Goal: Task Accomplishment & Management: Complete application form

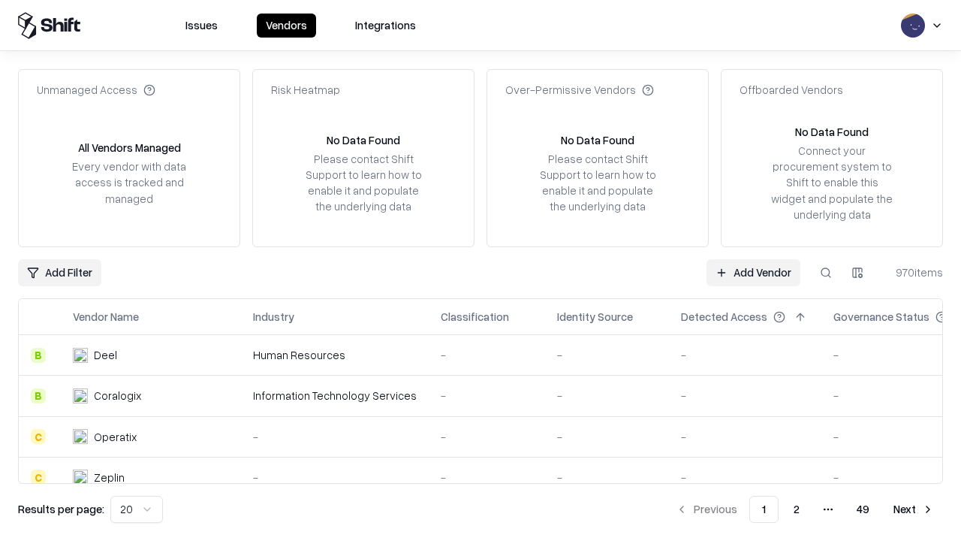
click at [753, 272] on link "Add Vendor" at bounding box center [753, 272] width 94 height 27
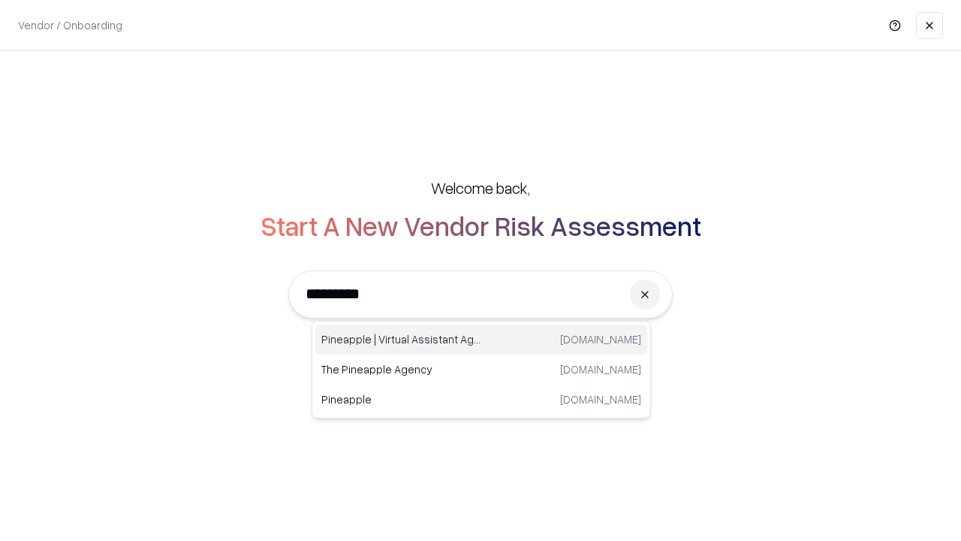
click at [481, 339] on div "Pineapple | Virtual Assistant Agency [DOMAIN_NAME]" at bounding box center [481, 339] width 332 height 30
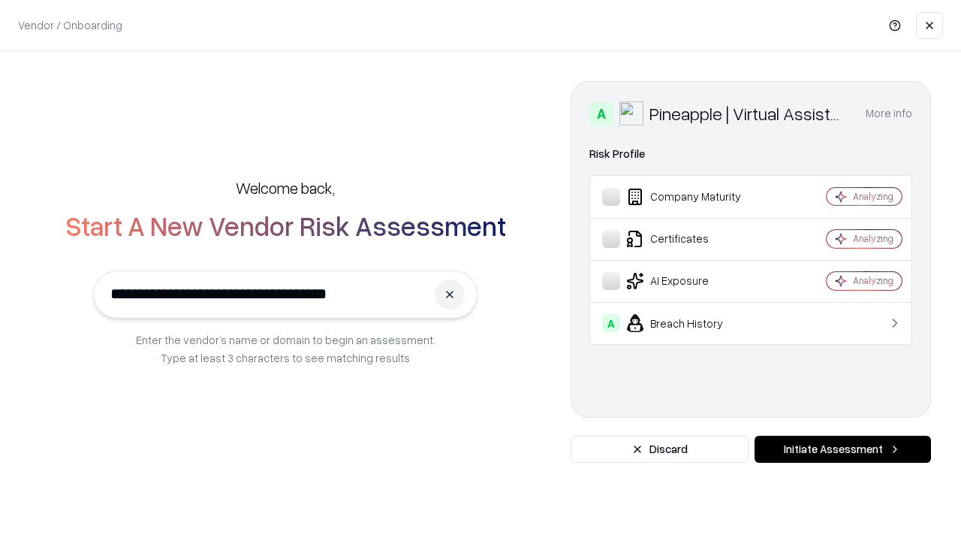
type input "**********"
click at [842, 449] on button "Initiate Assessment" at bounding box center [842, 448] width 176 height 27
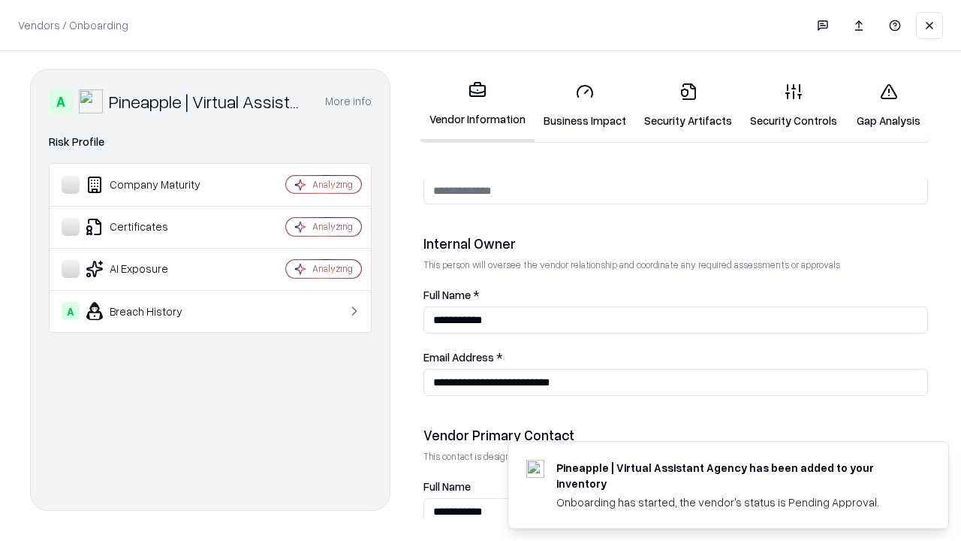
scroll to position [778, 0]
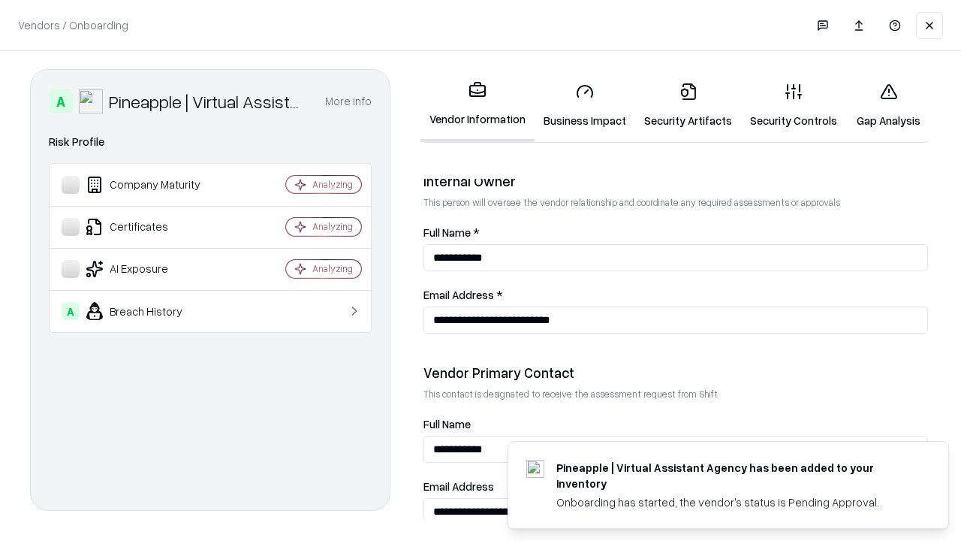
click at [585, 105] on link "Business Impact" at bounding box center [585, 106] width 101 height 70
click at [688, 105] on link "Security Artifacts" at bounding box center [688, 106] width 106 height 70
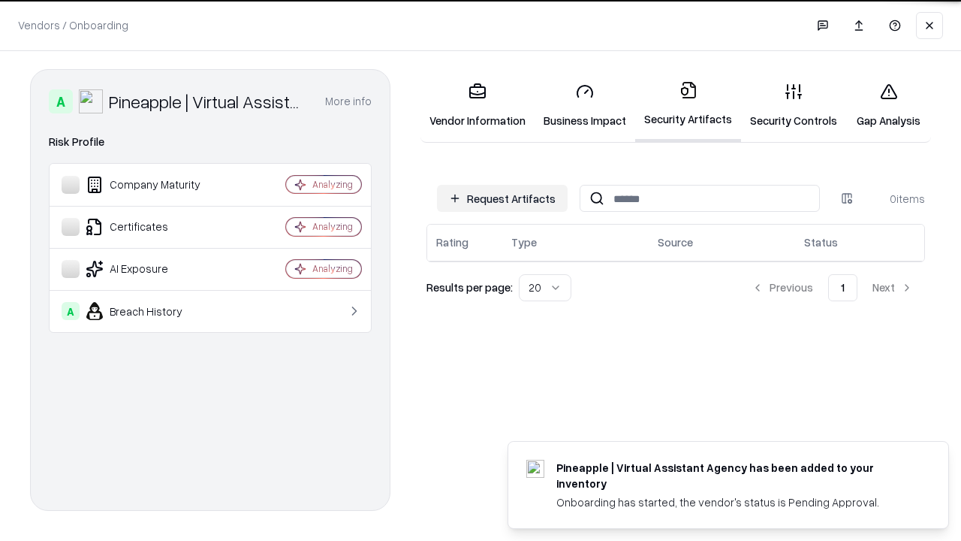
click at [502, 197] on button "Request Artifacts" at bounding box center [502, 198] width 131 height 27
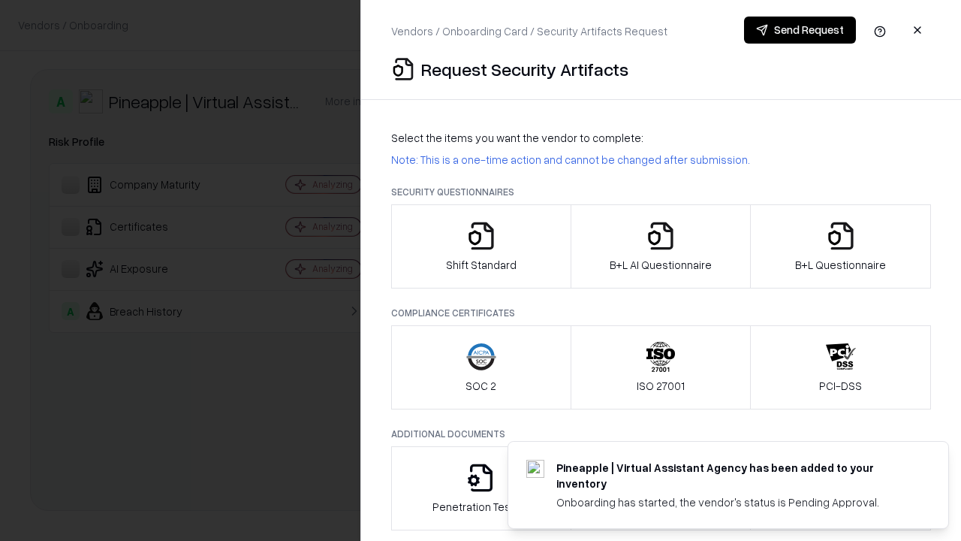
click at [480, 246] on icon "button" at bounding box center [481, 236] width 30 height 30
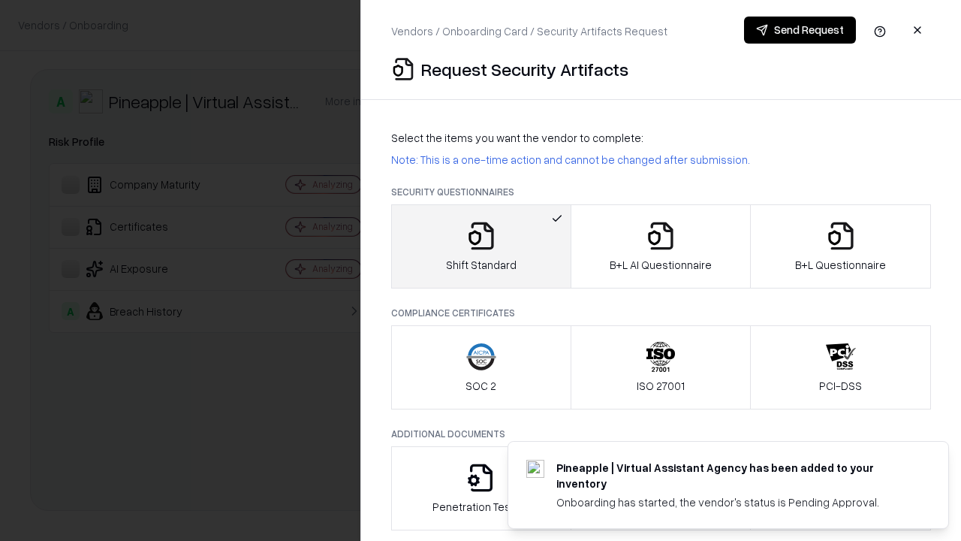
click at [800, 30] on button "Send Request" at bounding box center [800, 30] width 112 height 27
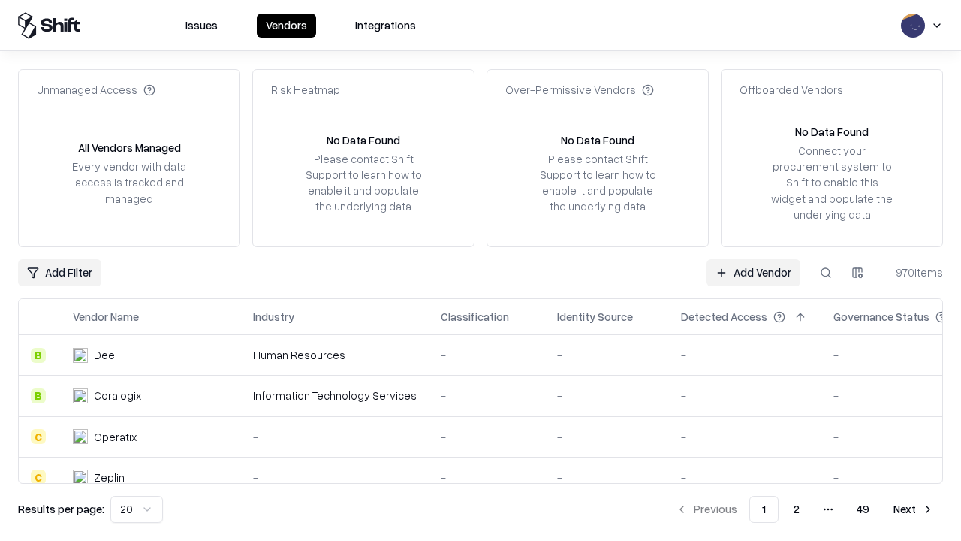
click at [826, 272] on button at bounding box center [825, 272] width 27 height 27
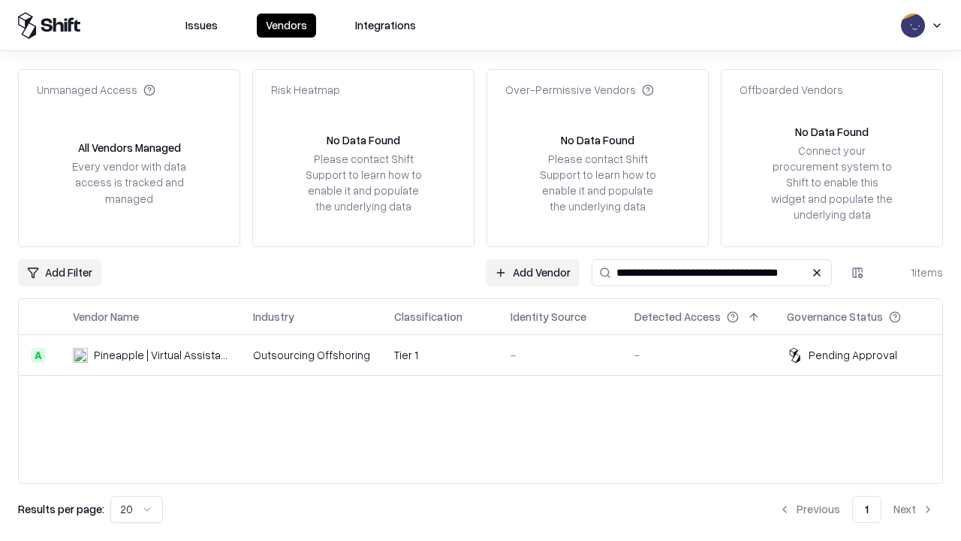
type input "**********"
click at [489, 354] on td "Tier 1" at bounding box center [440, 355] width 116 height 41
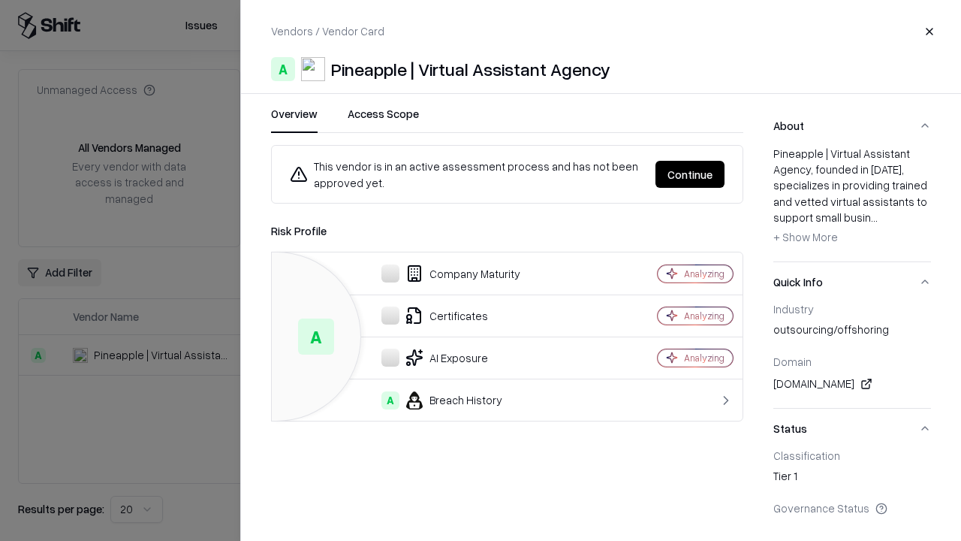
click at [690, 174] on button "Continue" at bounding box center [689, 174] width 69 height 27
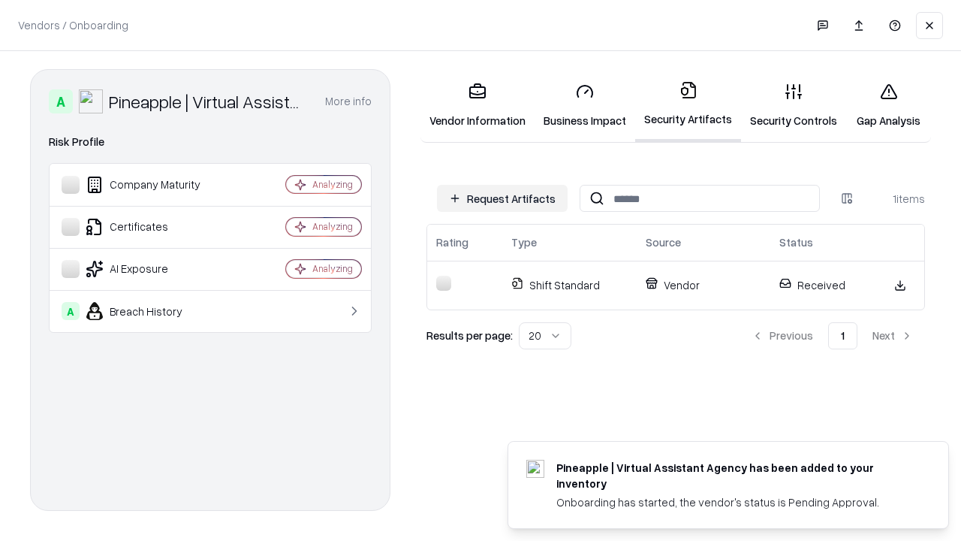
click at [888, 105] on link "Gap Analysis" at bounding box center [888, 106] width 85 height 70
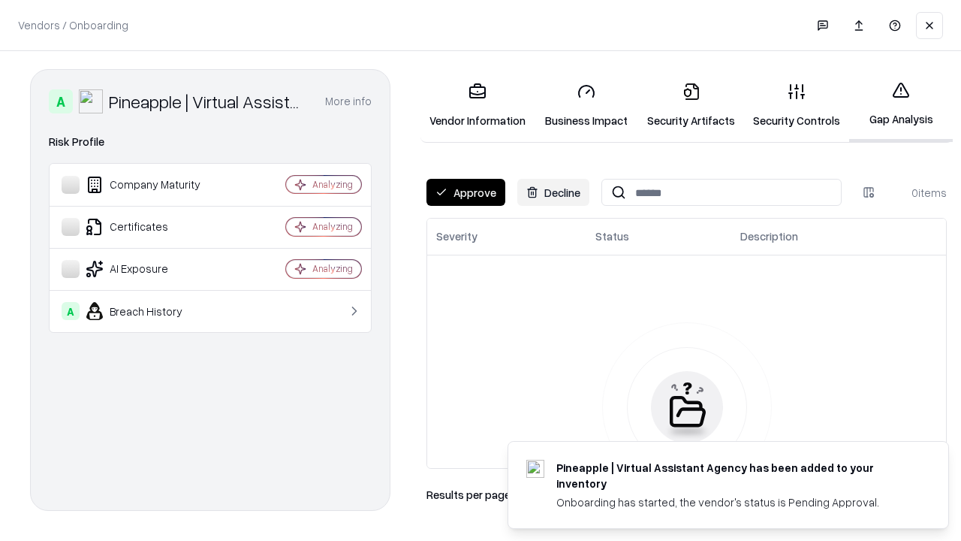
click at [465, 192] on button "Approve" at bounding box center [465, 192] width 79 height 27
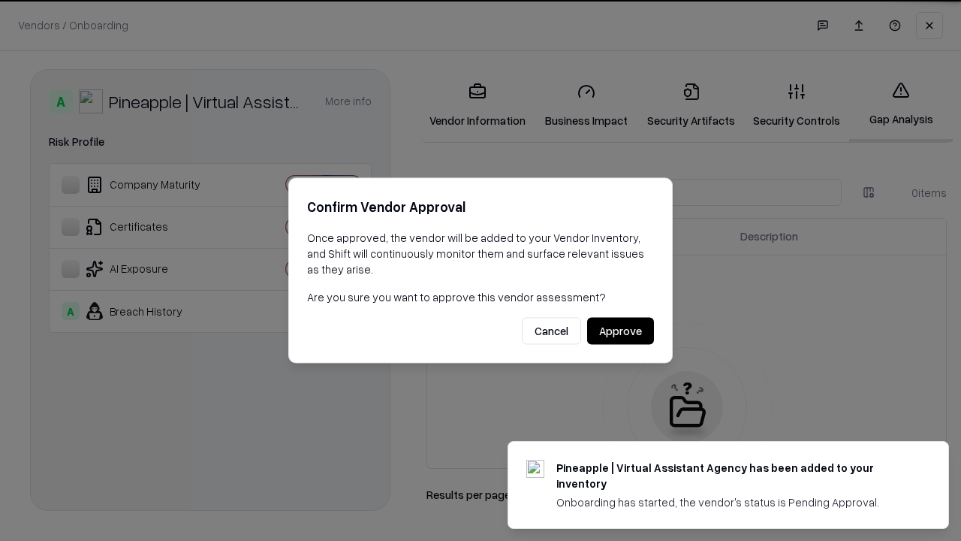
click at [620, 330] on button "Approve" at bounding box center [620, 331] width 67 height 27
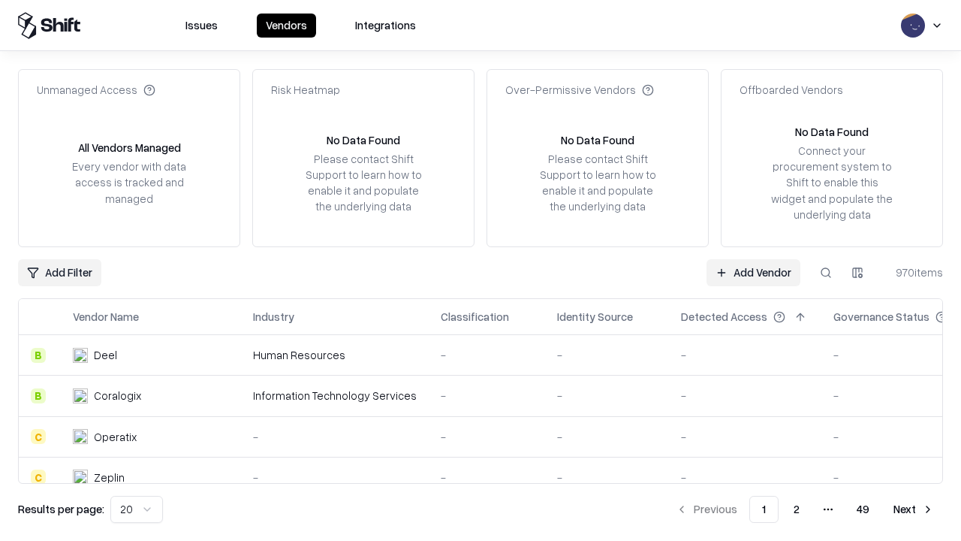
type input "**********"
click at [753, 272] on link "Add Vendor" at bounding box center [753, 272] width 94 height 27
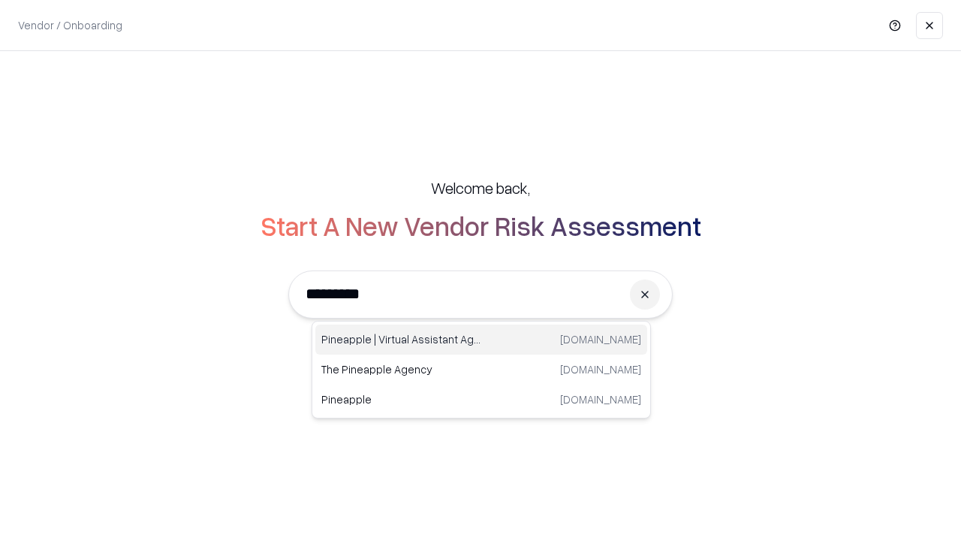
click at [481, 339] on div "Pineapple | Virtual Assistant Agency [DOMAIN_NAME]" at bounding box center [481, 339] width 332 height 30
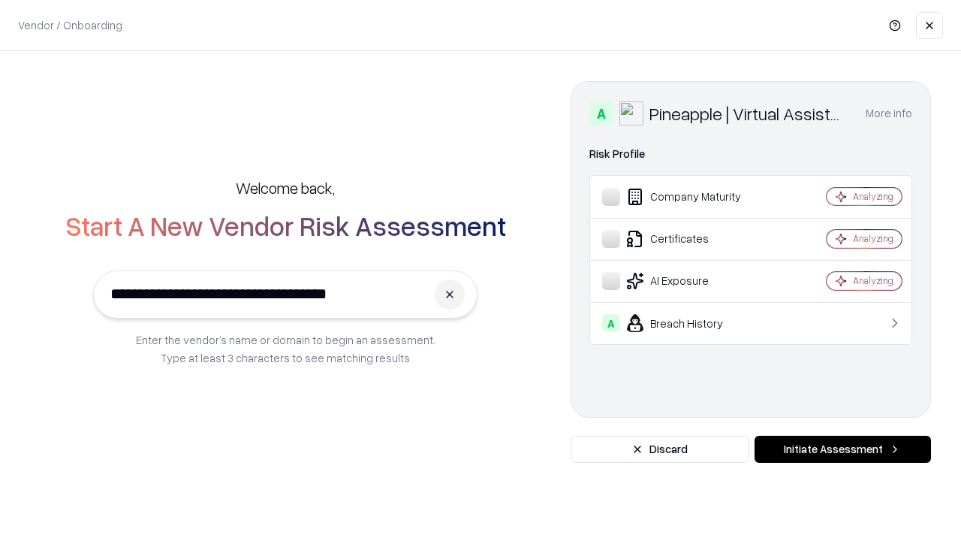
type input "**********"
click at [842, 449] on button "Initiate Assessment" at bounding box center [842, 448] width 176 height 27
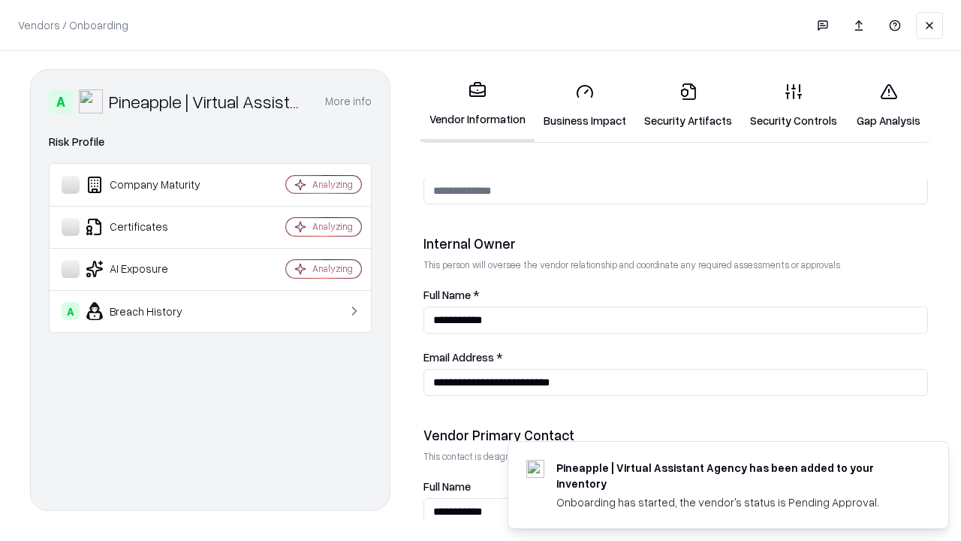
scroll to position [778, 0]
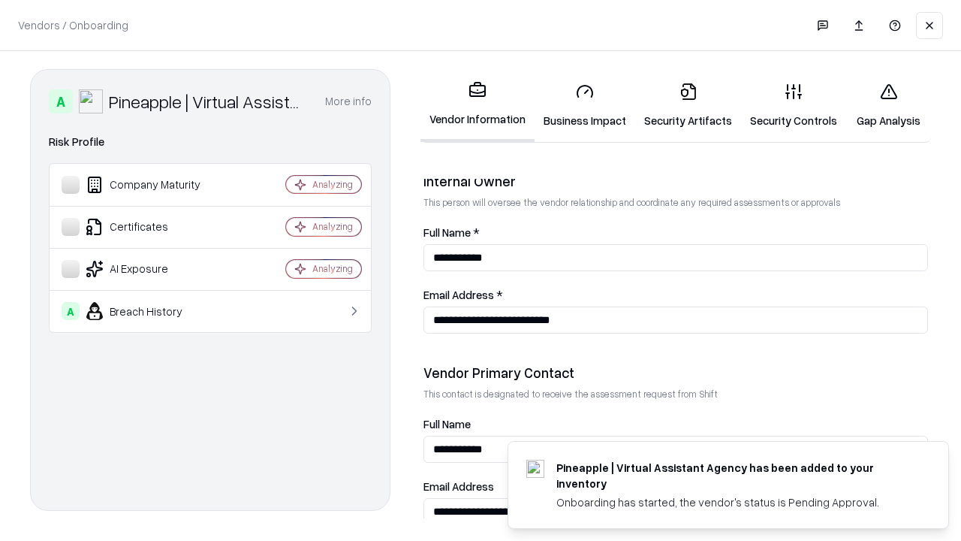
click at [888, 105] on link "Gap Analysis" at bounding box center [888, 106] width 85 height 70
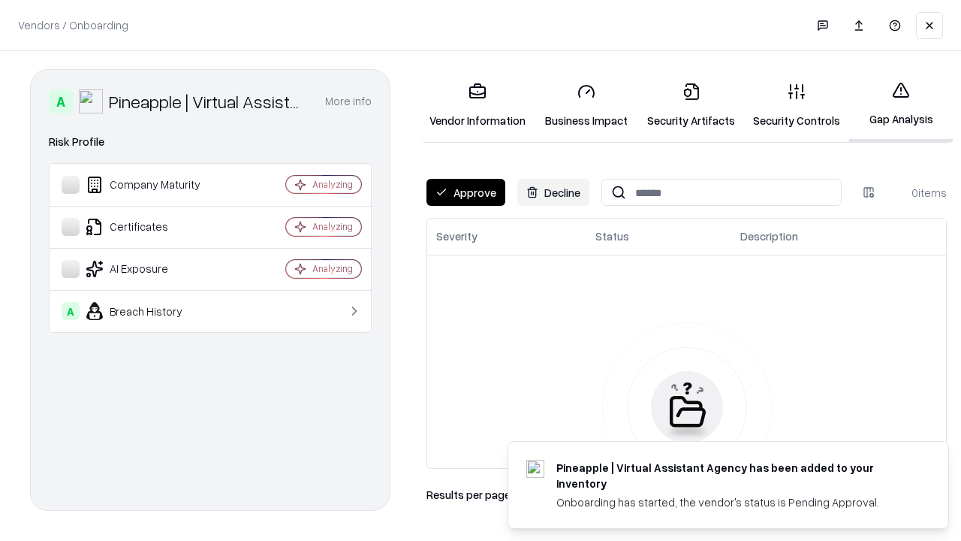
click at [465, 192] on button "Approve" at bounding box center [465, 192] width 79 height 27
